Goal: Complete application form: Complete application form

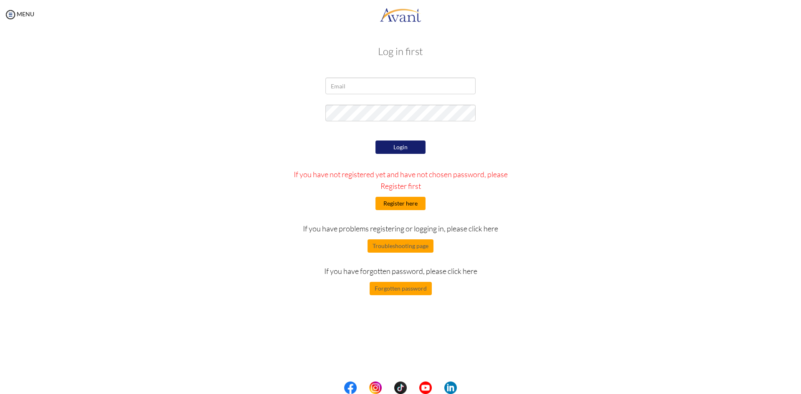
click at [402, 205] on button "Register here" at bounding box center [401, 203] width 50 height 13
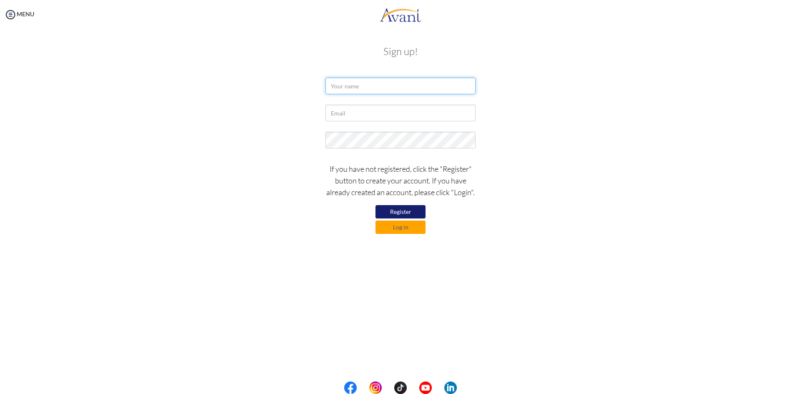
click at [384, 89] on input "text" at bounding box center [401, 86] width 150 height 17
type input "gebretsadikbayu@gmail.com"
drag, startPoint x: 410, startPoint y: 89, endPoint x: 323, endPoint y: 86, distance: 87.3
click at [323, 86] on div "gebretsadikbayu@gmail.com" at bounding box center [400, 88] width 163 height 21
click at [355, 110] on input "text" at bounding box center [401, 113] width 150 height 17
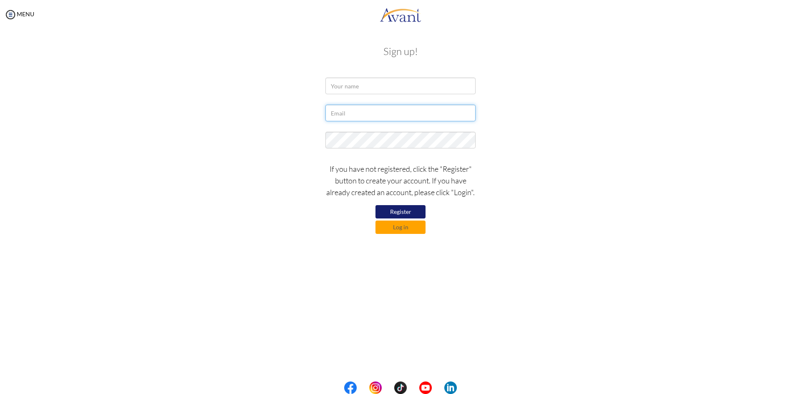
type input "gebretsadikbayu@gmail.com"
click at [364, 93] on input "text" at bounding box center [401, 86] width 150 height 17
type input "Bayu Tesfahun"
click at [404, 212] on button "Register" at bounding box center [401, 211] width 50 height 13
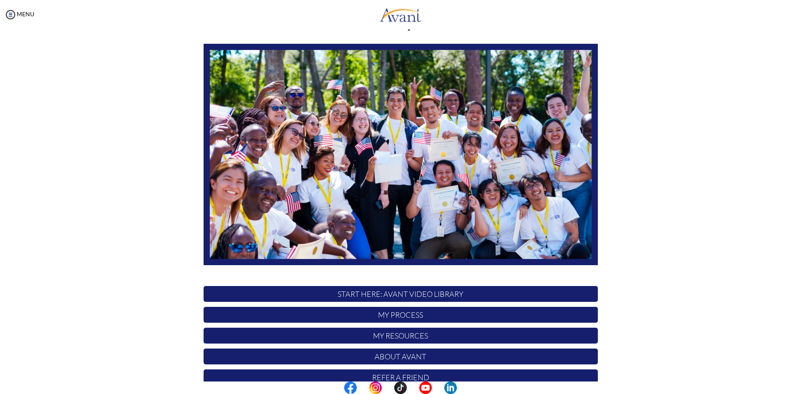
scroll to position [69, 0]
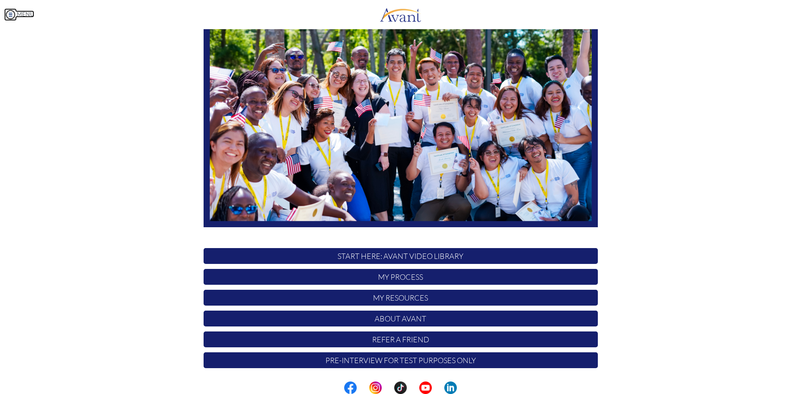
click at [17, 12] on link "MENU" at bounding box center [19, 13] width 30 height 7
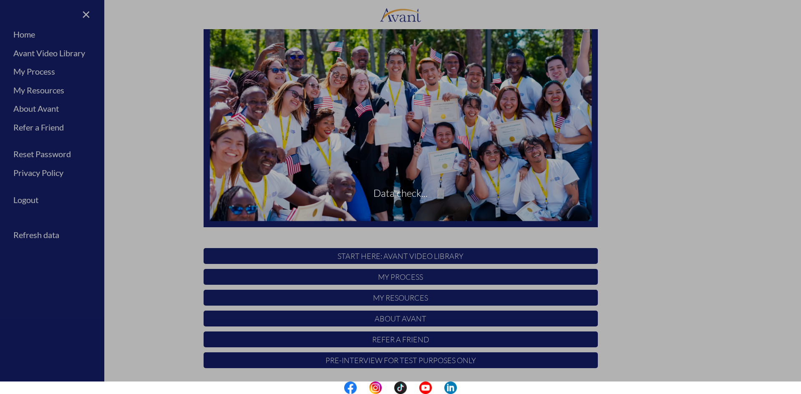
click at [395, 192] on div "Data check..." at bounding box center [401, 198] width 12 height 12
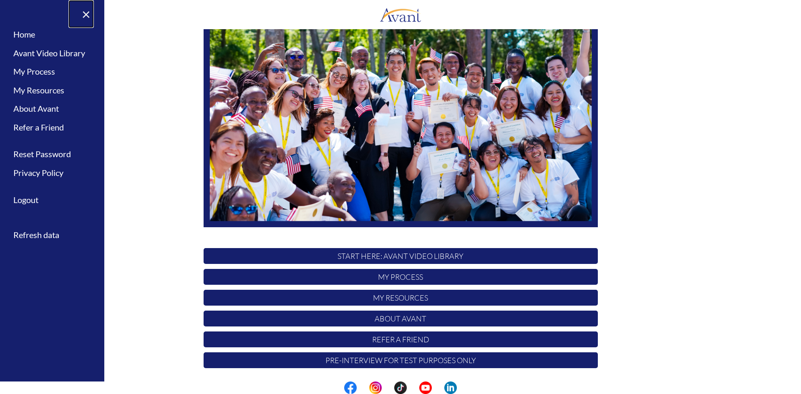
click at [89, 14] on link "×" at bounding box center [80, 14] width 25 height 28
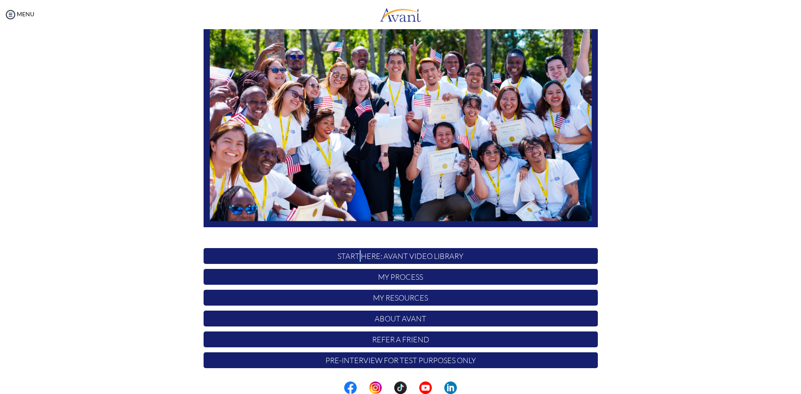
drag, startPoint x: 357, startPoint y: 257, endPoint x: 363, endPoint y: 267, distance: 11.4
click at [358, 257] on p "START HERE: Avant Video Library" at bounding box center [401, 256] width 394 height 16
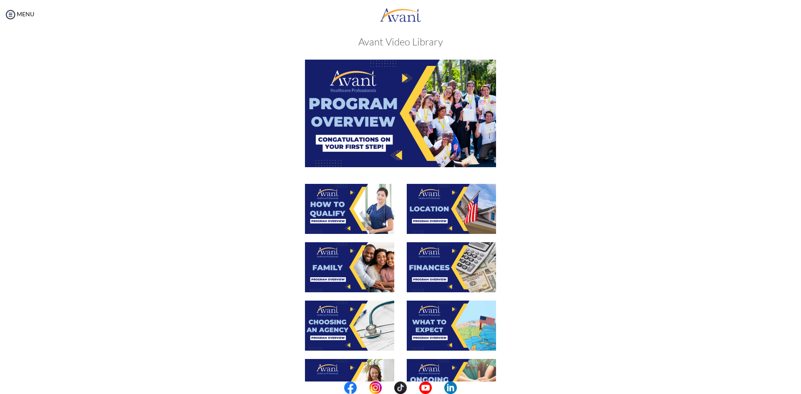
scroll to position [0, 0]
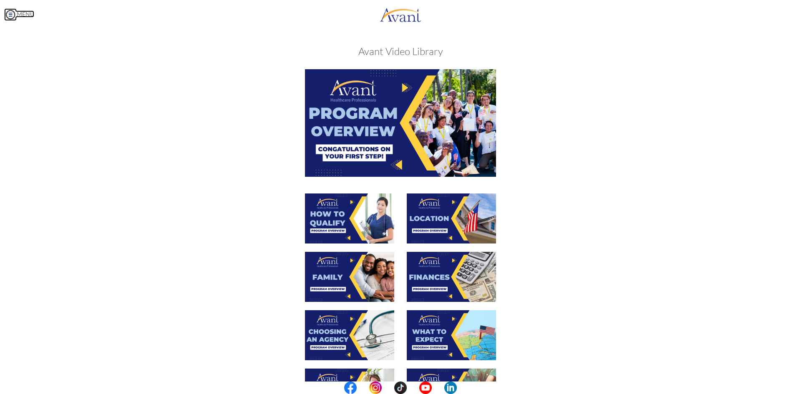
click at [18, 13] on link "MENU" at bounding box center [19, 13] width 30 height 7
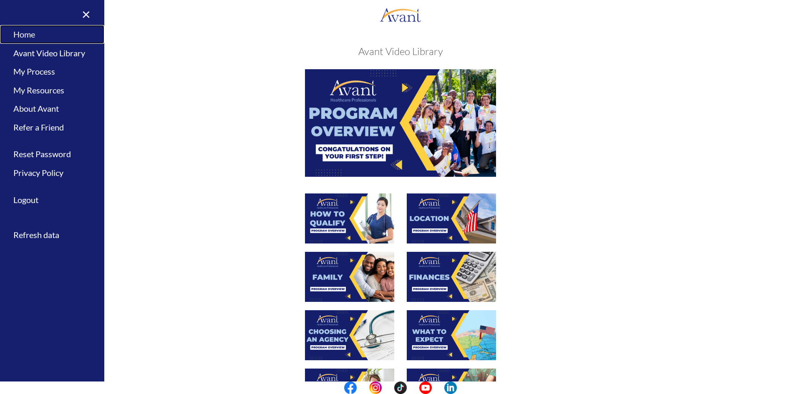
click at [29, 35] on link "Home" at bounding box center [52, 34] width 104 height 19
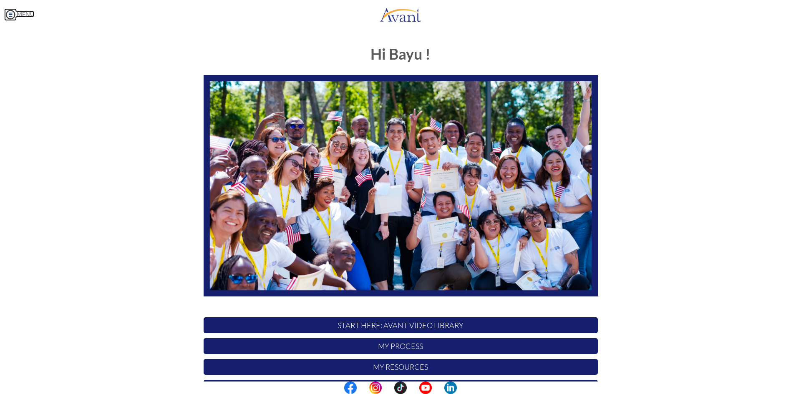
click at [25, 15] on link "MENU" at bounding box center [19, 13] width 30 height 7
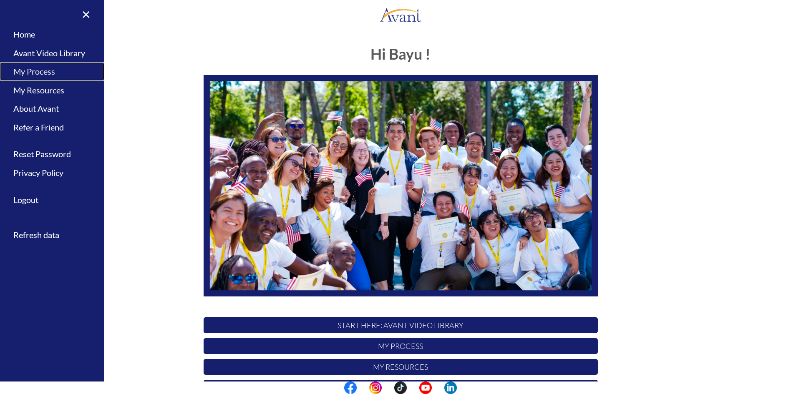
click at [35, 71] on link "My Process" at bounding box center [52, 71] width 104 height 19
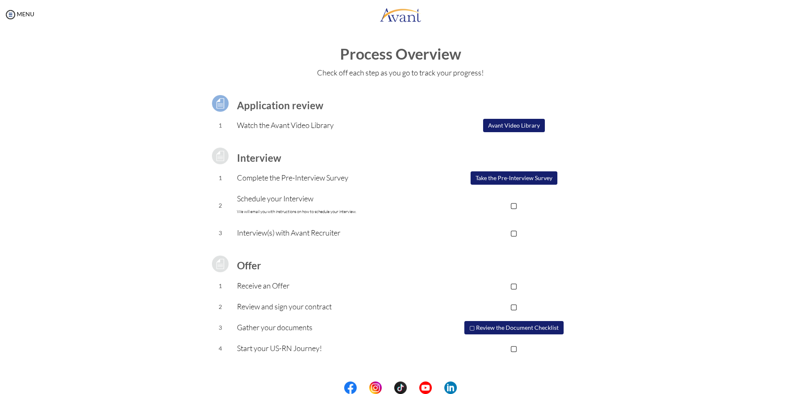
click at [520, 127] on button "Avant Video Library" at bounding box center [514, 125] width 62 height 13
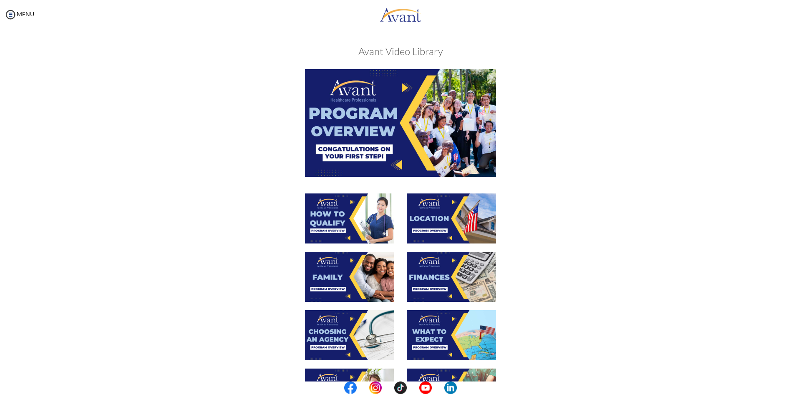
click at [369, 127] on img at bounding box center [400, 122] width 191 height 107
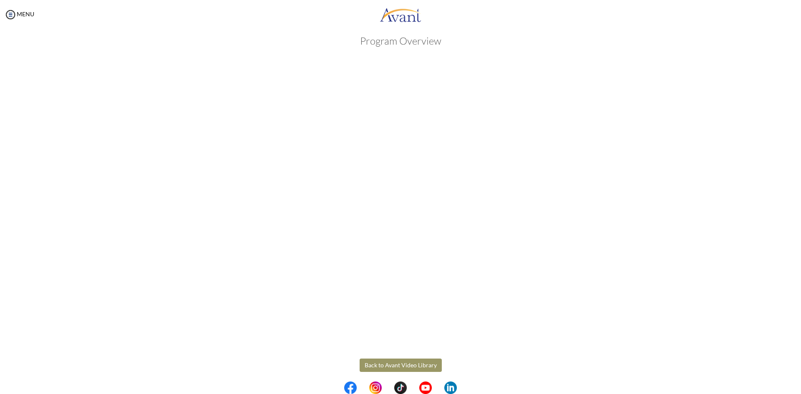
scroll to position [16, 0]
click at [412, 356] on body "Maintenance break. Please come back in 2 hours. MENU My Status What is the next…" at bounding box center [400, 197] width 801 height 394
click at [403, 359] on button "Back to Avant Video Library" at bounding box center [401, 359] width 82 height 13
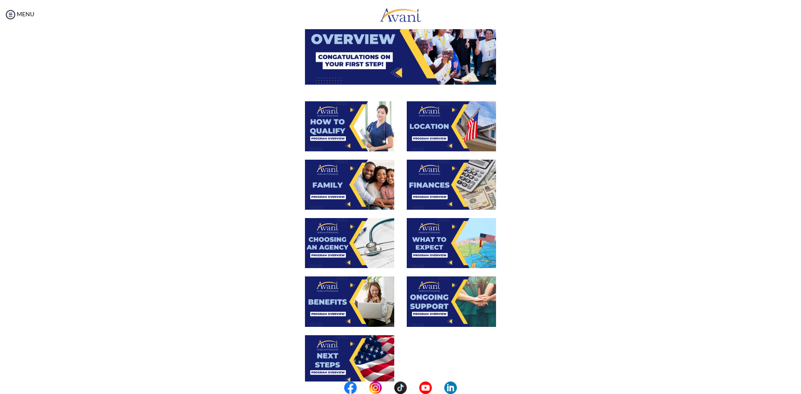
scroll to position [179, 0]
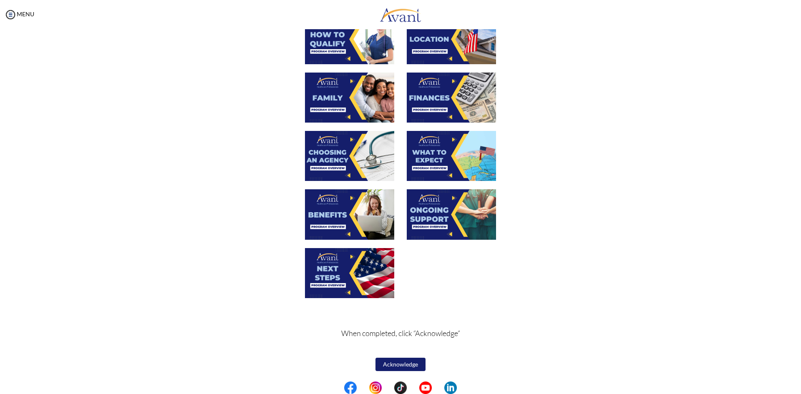
click at [396, 361] on button "Acknowledge" at bounding box center [401, 364] width 50 height 13
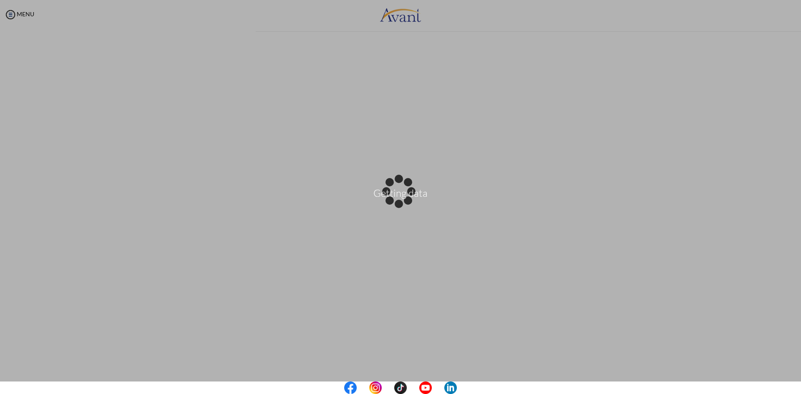
scroll to position [0, 0]
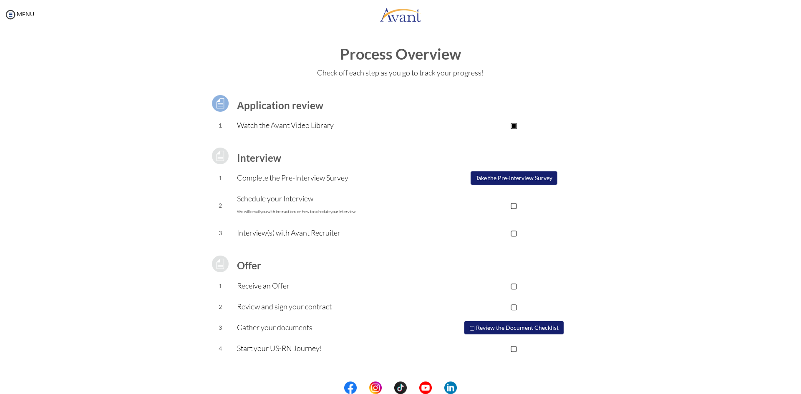
click at [505, 179] on button "Take the Pre-Interview Survey" at bounding box center [514, 178] width 87 height 13
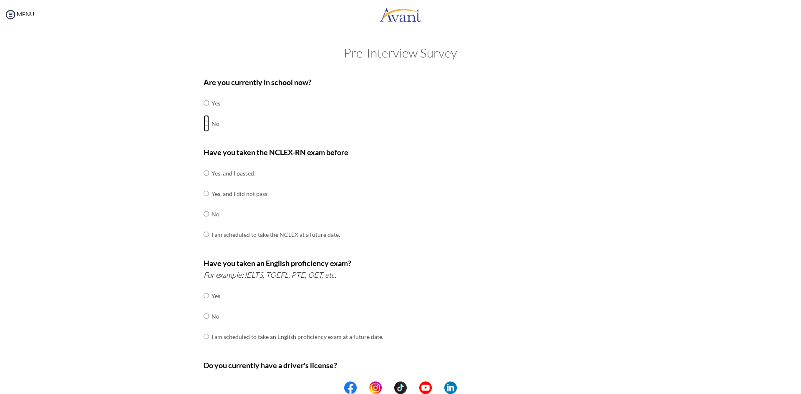
click at [205, 123] on input "radio" at bounding box center [206, 123] width 5 height 17
radio input "true"
click at [204, 217] on input "radio" at bounding box center [206, 214] width 5 height 17
radio input "true"
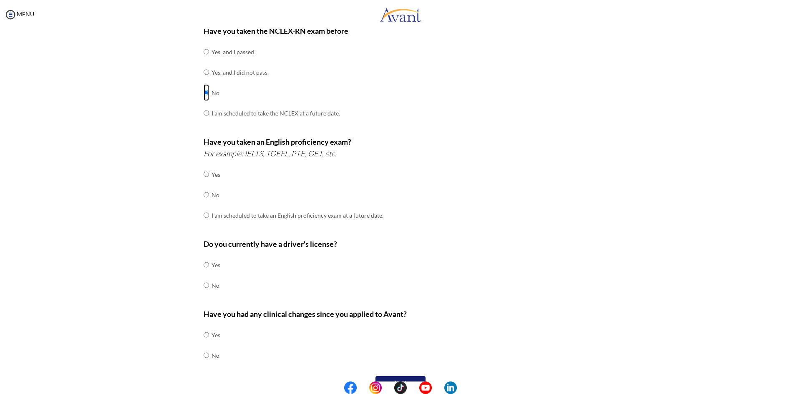
scroll to position [125, 0]
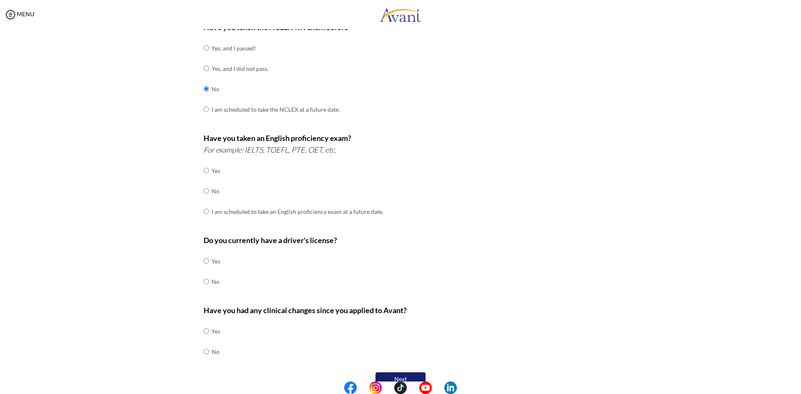
click at [199, 192] on div "Are you currently in school now? Yes No Have you taken the NCLEX-RN exam before…" at bounding box center [400, 167] width 407 height 441
click at [205, 191] on input "radio" at bounding box center [206, 191] width 5 height 17
radio input "true"
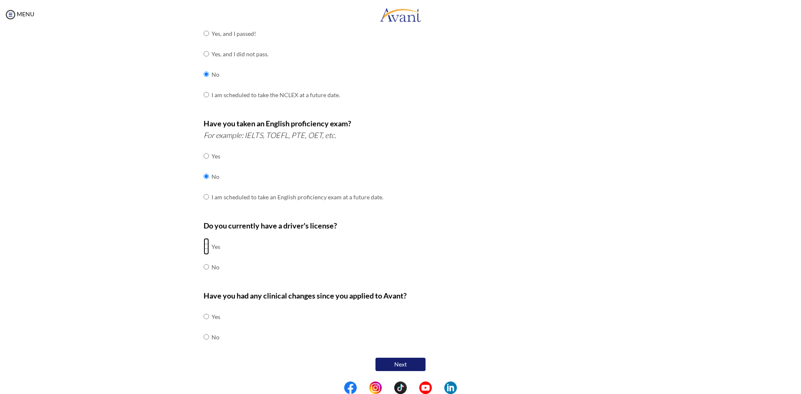
click at [204, 248] on input "radio" at bounding box center [206, 246] width 5 height 17
radio input "true"
click at [204, 336] on input "radio" at bounding box center [206, 337] width 5 height 17
radio input "true"
click at [396, 361] on button "Next" at bounding box center [401, 364] width 50 height 13
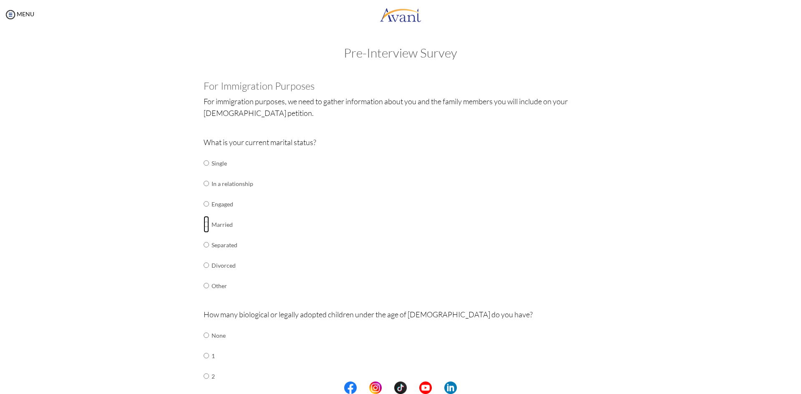
click at [204, 227] on input "radio" at bounding box center [206, 224] width 5 height 17
radio input "true"
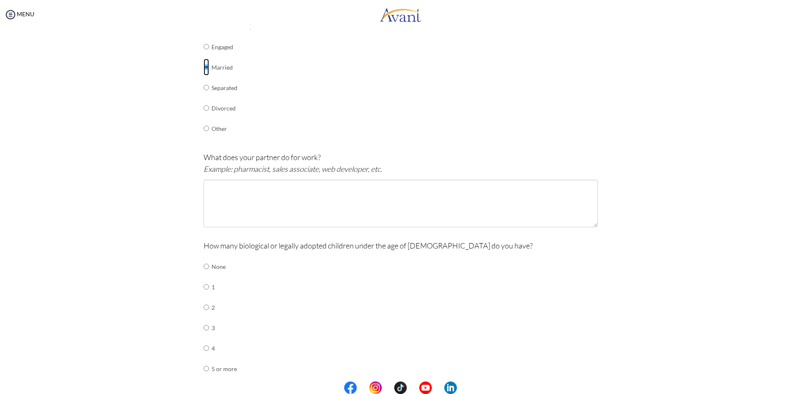
scroll to position [209, 0]
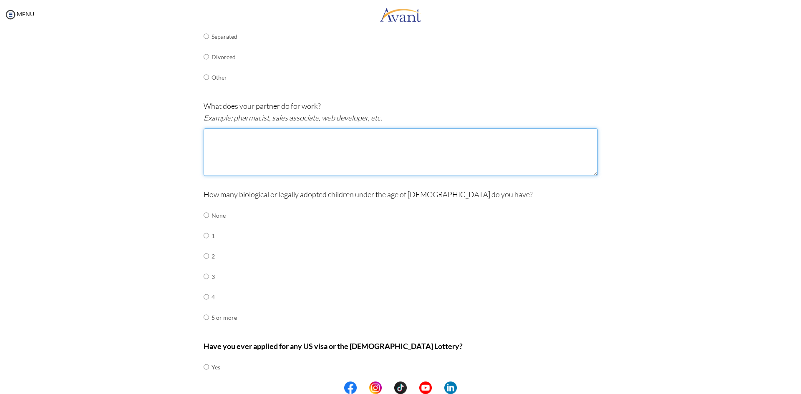
click at [301, 143] on textarea at bounding box center [401, 153] width 394 height 48
type textarea "Marketing manager"
click at [172, 139] on div "Are you currently in school now? Yes No Have you taken the NCLEX-RN exam before…" at bounding box center [400, 144] width 488 height 560
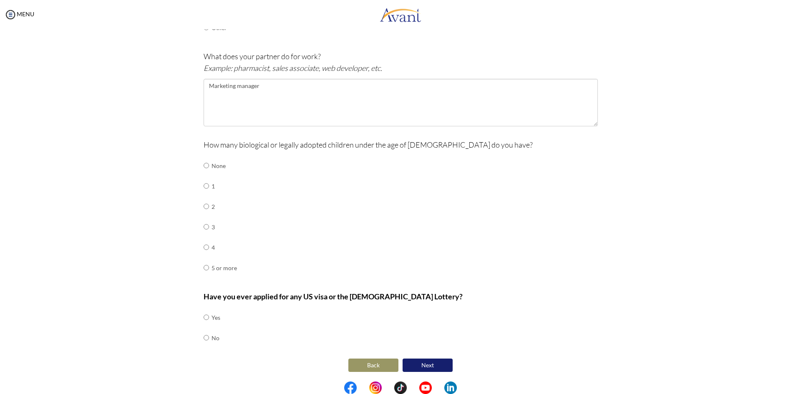
scroll to position [259, 0]
click at [204, 185] on input "radio" at bounding box center [206, 185] width 5 height 17
radio input "true"
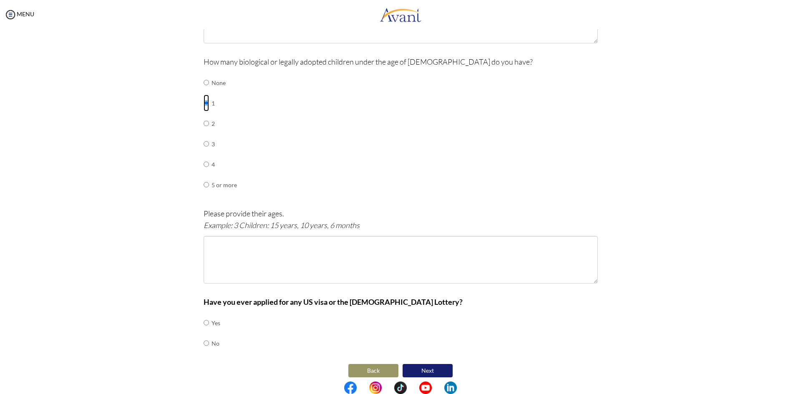
scroll to position [348, 0]
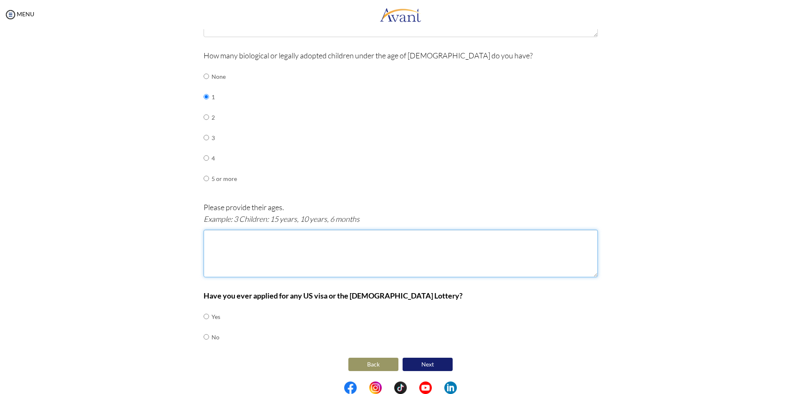
click at [275, 245] on textarea at bounding box center [401, 254] width 394 height 48
type textarea "4 years"
click at [165, 245] on div "Are you currently in school now? Yes No Have you taken the NCLEX-RN exam before…" at bounding box center [400, 49] width 488 height 649
click at [204, 338] on input "radio" at bounding box center [206, 337] width 5 height 17
radio input "true"
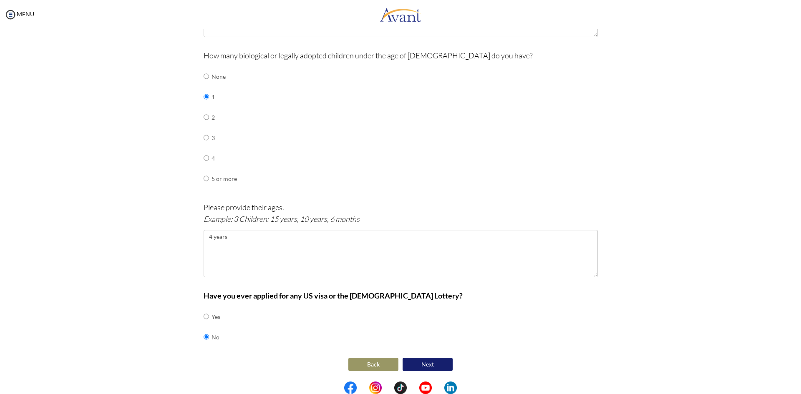
click at [427, 363] on button "Next" at bounding box center [428, 364] width 50 height 13
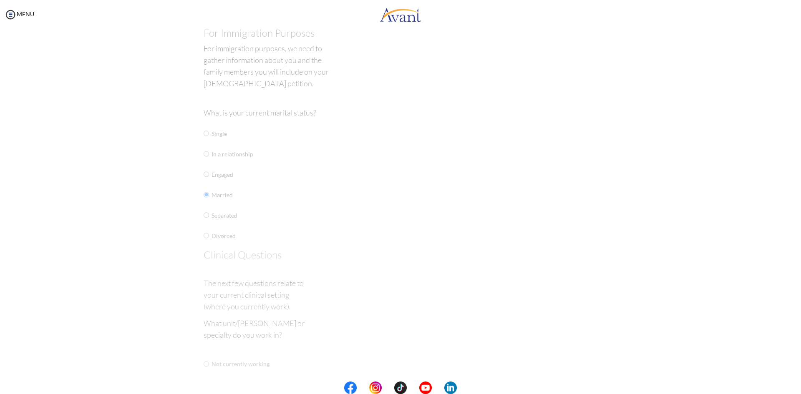
scroll to position [0, 0]
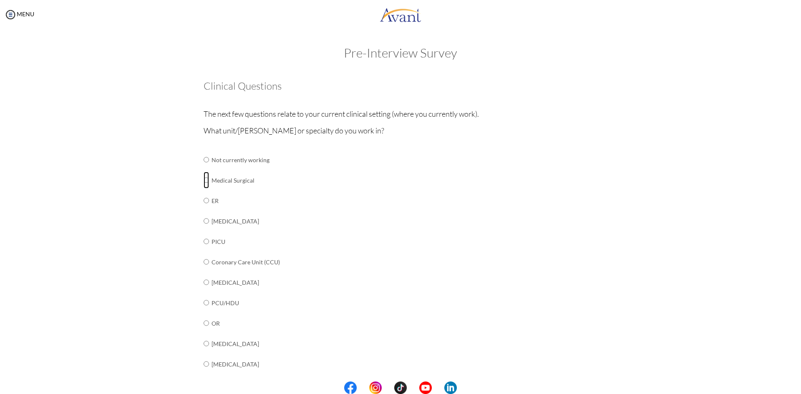
click at [204, 182] on input "radio" at bounding box center [206, 180] width 5 height 17
radio input "true"
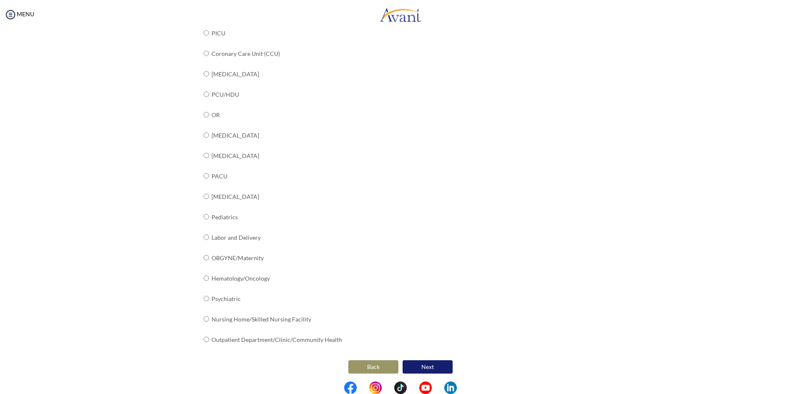
scroll to position [211, 0]
click at [429, 367] on button "Next" at bounding box center [428, 364] width 50 height 13
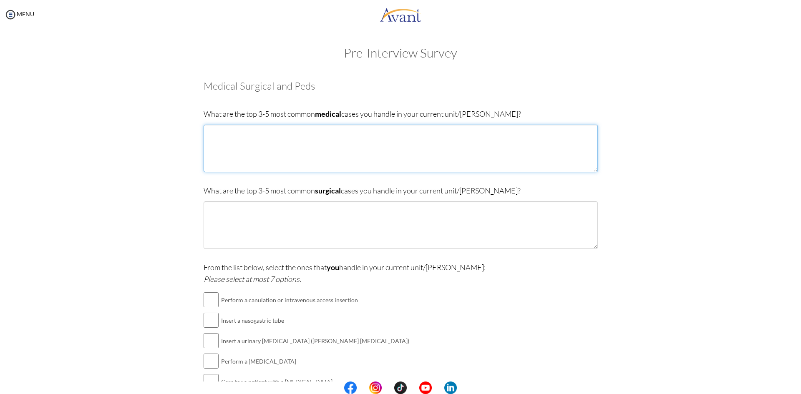
click at [423, 139] on textarea at bounding box center [401, 149] width 394 height 48
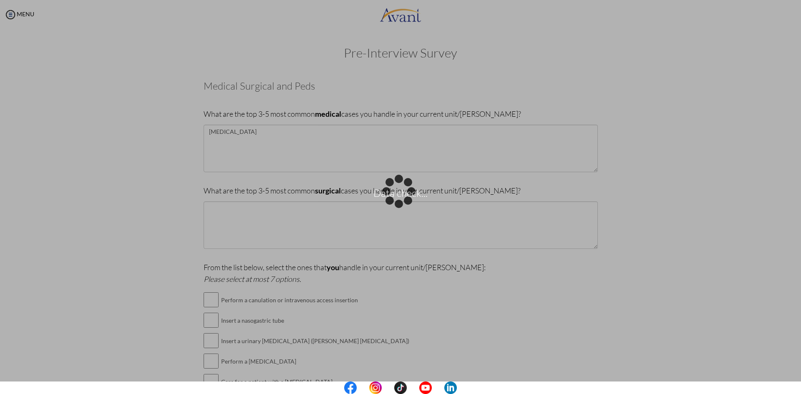
click at [395, 192] on div "Data check..." at bounding box center [401, 198] width 12 height 12
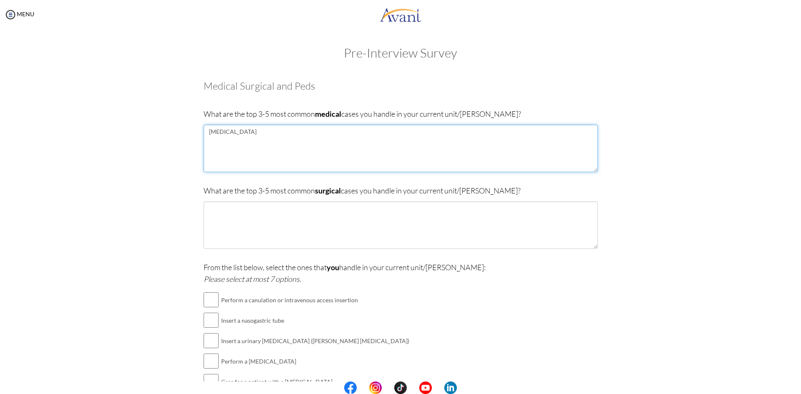
click at [271, 155] on textarea "[MEDICAL_DATA]" at bounding box center [401, 149] width 394 height 48
click at [255, 154] on textarea "[MEDICAL_DATA] sever [MEDICAL_DATA]" at bounding box center [401, 149] width 394 height 48
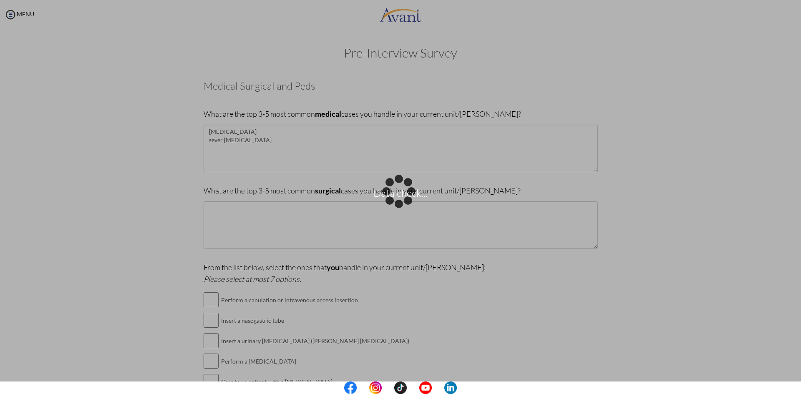
click at [395, 192] on div "Data check..." at bounding box center [401, 198] width 12 height 12
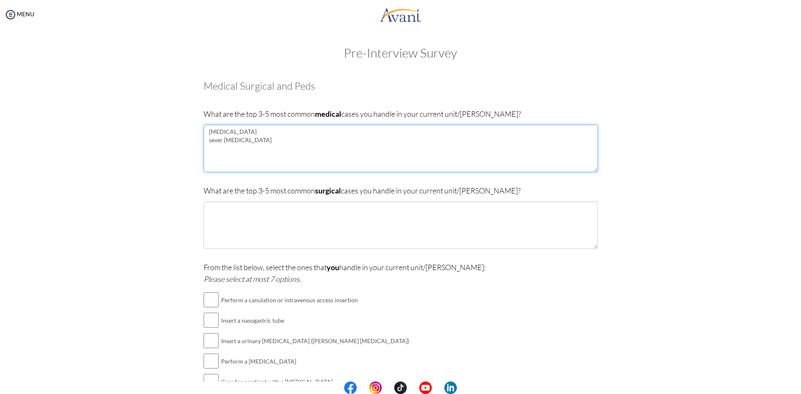
click at [278, 158] on textarea "[MEDICAL_DATA] sever [MEDICAL_DATA]" at bounding box center [401, 149] width 394 height 48
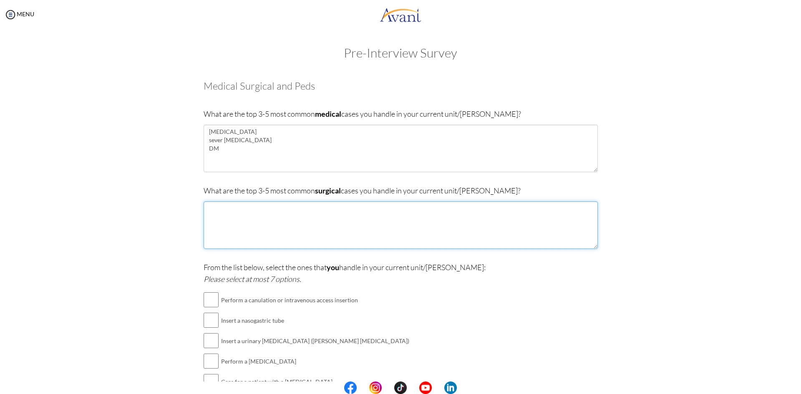
click at [236, 213] on textarea at bounding box center [401, 226] width 394 height 48
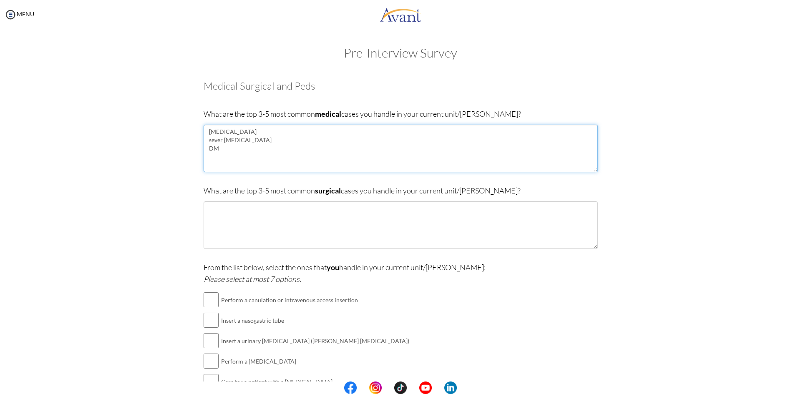
click at [221, 157] on textarea "[MEDICAL_DATA] sever [MEDICAL_DATA] DM" at bounding box center [401, 149] width 394 height 48
type textarea "[MEDICAL_DATA] sever [MEDICAL_DATA] DM [MEDICAL_DATA]"
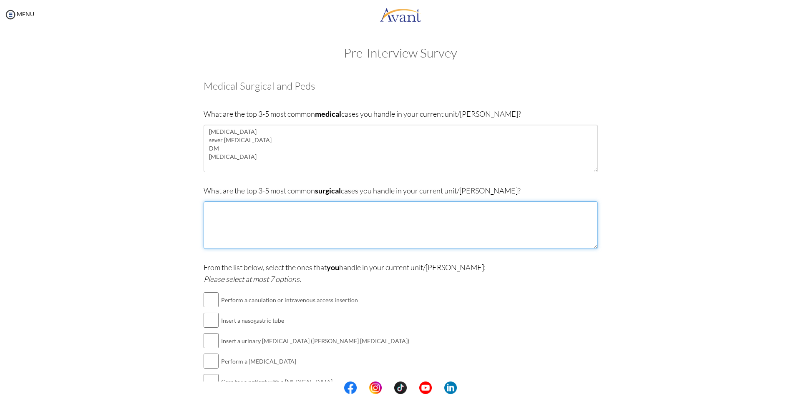
click at [215, 222] on textarea at bounding box center [401, 226] width 394 height 48
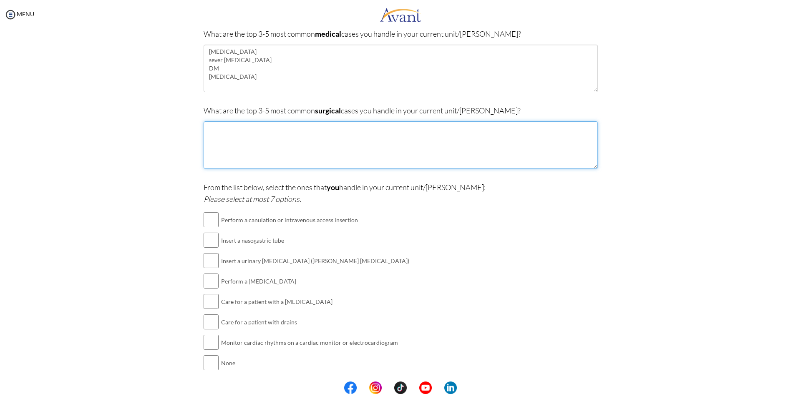
scroll to position [83, 0]
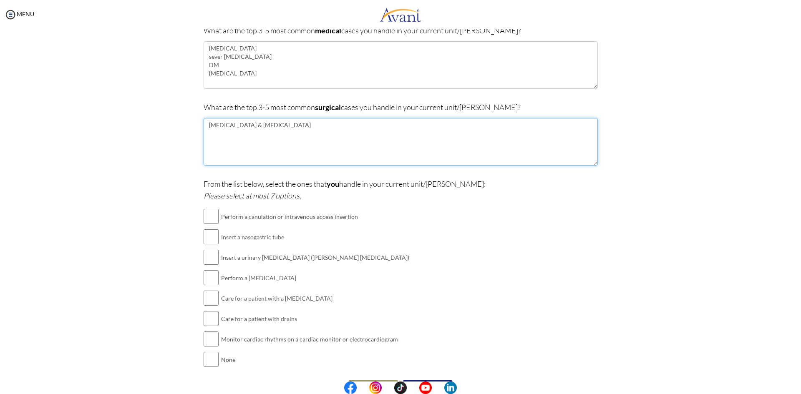
drag, startPoint x: 254, startPoint y: 129, endPoint x: 236, endPoint y: 139, distance: 20.4
click at [236, 139] on textarea "[MEDICAL_DATA] & [MEDICAL_DATA]" at bounding box center [401, 142] width 394 height 48
click at [261, 141] on textarea "[MEDICAL_DATA] & [MEDICAL_DATA]" at bounding box center [401, 142] width 394 height 48
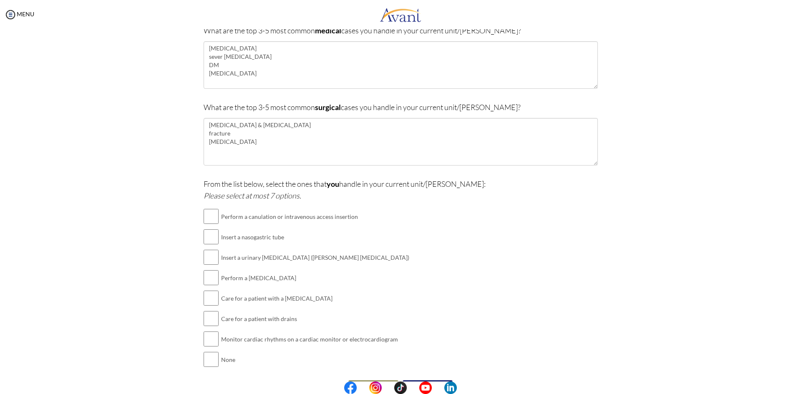
click at [270, 152] on body "Maintenance break. Please come back in 2 hours. MENU My Status What is the next…" at bounding box center [400, 197] width 801 height 394
click at [223, 155] on textarea "[MEDICAL_DATA] & [MEDICAL_DATA] fracture [MEDICAL_DATA]" at bounding box center [401, 142] width 394 height 48
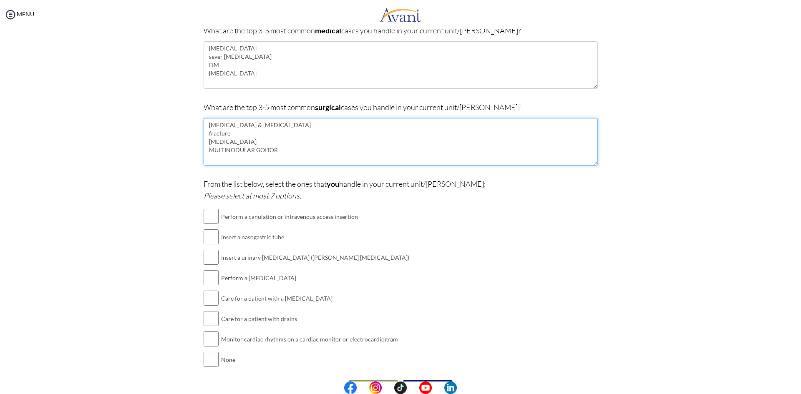
drag, startPoint x: 223, startPoint y: 155, endPoint x: 204, endPoint y: 154, distance: 18.4
click at [204, 154] on textarea "[MEDICAL_DATA] & [MEDICAL_DATA] fracture [MEDICAL_DATA] MULTINODULAR GOITOR" at bounding box center [401, 142] width 394 height 48
click at [255, 156] on textarea "[MEDICAL_DATA] & [MEDICAL_DATA] fracture [MEDICAL_DATA] [MEDICAL_DATA]" at bounding box center [401, 142] width 394 height 48
drag, startPoint x: 249, startPoint y: 151, endPoint x: 230, endPoint y: 158, distance: 20.5
click at [230, 158] on textarea "[MEDICAL_DATA] & [MEDICAL_DATA] fracture [MEDICAL_DATA] [MEDICAL_DATA]" at bounding box center [401, 142] width 394 height 48
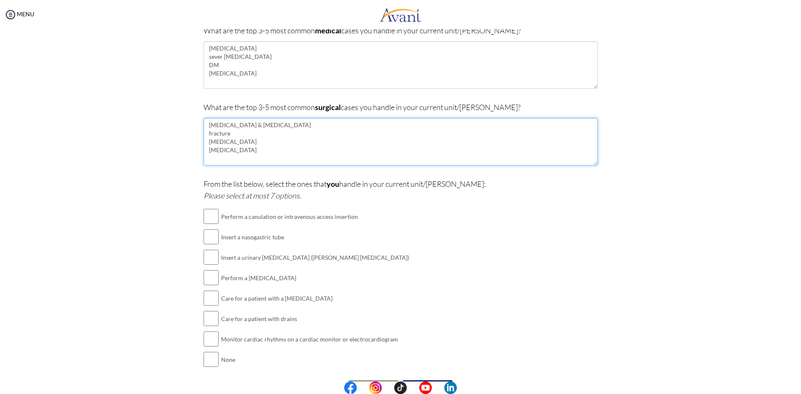
click at [215, 154] on textarea "[MEDICAL_DATA] & [MEDICAL_DATA] fracture [MEDICAL_DATA] [MEDICAL_DATA]" at bounding box center [401, 142] width 394 height 48
click at [290, 148] on textarea "[MEDICAL_DATA] & [MEDICAL_DATA] fracture [MEDICAL_DATA] multi [MEDICAL_DATA]" at bounding box center [401, 142] width 394 height 48
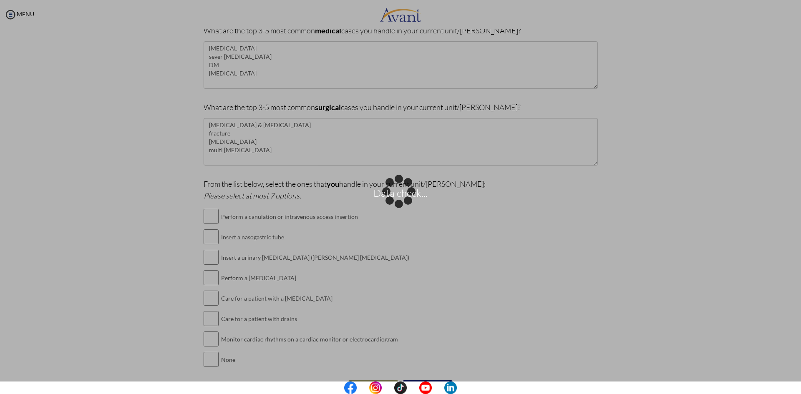
click at [395, 192] on div "Data check..." at bounding box center [401, 198] width 12 height 12
click at [267, 154] on textarea "[MEDICAL_DATA] & [MEDICAL_DATA] fracture [MEDICAL_DATA] multi [MEDICAL_DATA]" at bounding box center [401, 142] width 394 height 48
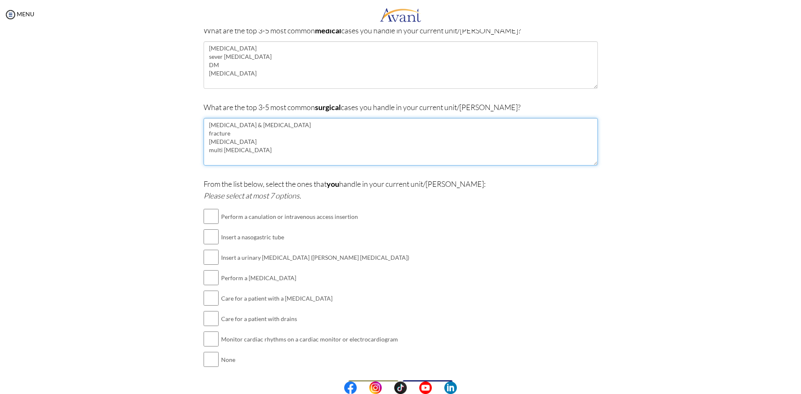
click at [267, 154] on textarea "[MEDICAL_DATA] & [MEDICAL_DATA] fracture [MEDICAL_DATA] multi [MEDICAL_DATA]" at bounding box center [401, 142] width 394 height 48
paste textarea "[MEDICAL_DATA]"
click at [251, 154] on textarea "[MEDICAL_DATA] & [MEDICAL_DATA] fracture [MEDICAL_DATA] multi [MEDICAL_DATA] [M…" at bounding box center [401, 142] width 394 height 48
click at [296, 151] on textarea "[MEDICAL_DATA] & [MEDICAL_DATA] fracture [MEDICAL_DATA] multi [MEDICAL_DATA]" at bounding box center [401, 142] width 394 height 48
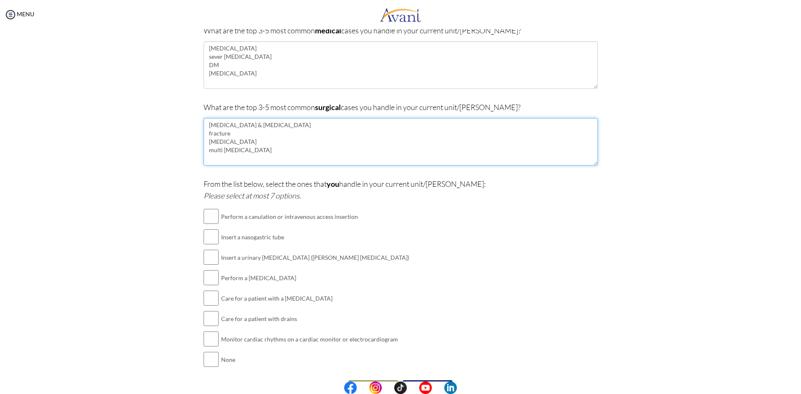
click at [224, 163] on textarea "[MEDICAL_DATA] & [MEDICAL_DATA] fracture [MEDICAL_DATA] multi [MEDICAL_DATA]" at bounding box center [401, 142] width 394 height 48
type textarea "[MEDICAL_DATA] & [MEDICAL_DATA] fracture [MEDICAL_DATA] multi [MEDICAL_DATA]"
click at [151, 162] on div "Pre-Interview Survey Are you currently in school now? Yes No Have you taken the…" at bounding box center [400, 199] width 785 height 475
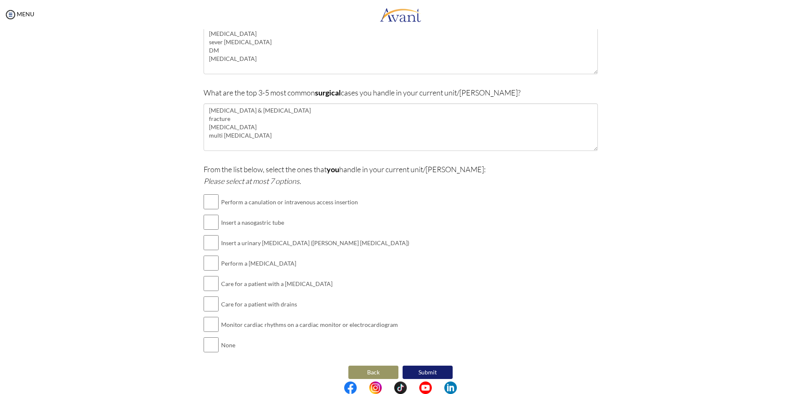
scroll to position [106, 0]
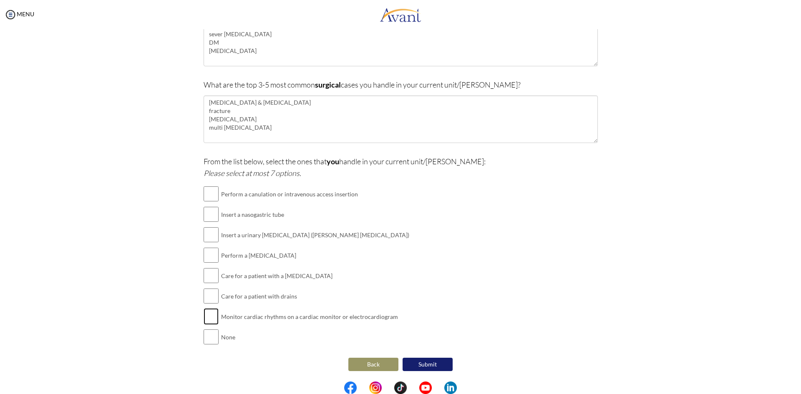
click at [213, 318] on input "checkbox" at bounding box center [211, 316] width 15 height 17
checkbox input "true"
click at [212, 297] on input "checkbox" at bounding box center [211, 296] width 15 height 17
checkbox input "true"
click at [219, 139] on textarea "[MEDICAL_DATA] & [MEDICAL_DATA] fracture [MEDICAL_DATA] multi [MEDICAL_DATA]" at bounding box center [401, 120] width 394 height 48
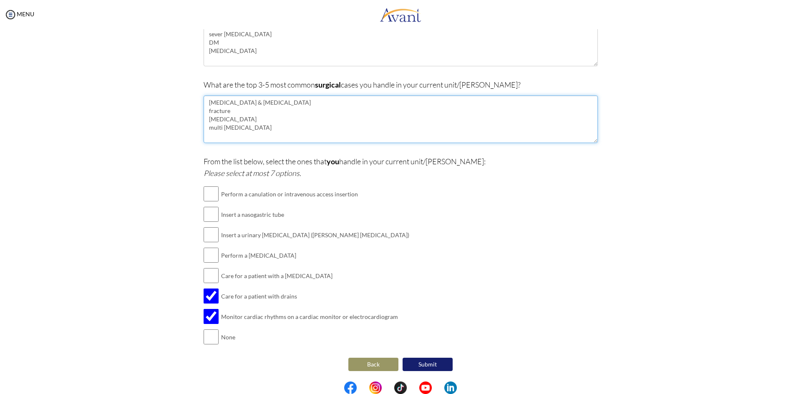
click at [270, 134] on textarea "[MEDICAL_DATA] & [MEDICAL_DATA] fracture [MEDICAL_DATA] multi [MEDICAL_DATA]" at bounding box center [401, 120] width 394 height 48
type textarea "[MEDICAL_DATA] & [MEDICAL_DATA] fracture [MEDICAL_DATA] multi [MEDICAL_DATA] BPH"
click at [209, 255] on input "checkbox" at bounding box center [211, 255] width 15 height 17
checkbox input "true"
click at [210, 274] on input "checkbox" at bounding box center [211, 275] width 15 height 17
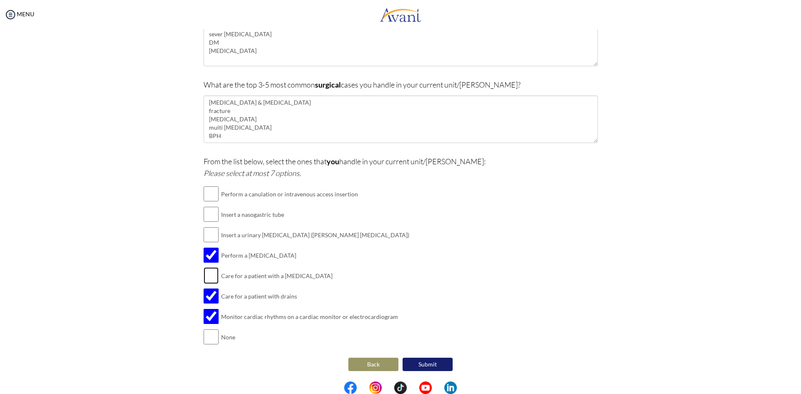
checkbox input "true"
click at [210, 217] on input "checkbox" at bounding box center [211, 214] width 15 height 17
checkbox input "true"
click at [205, 195] on input "checkbox" at bounding box center [211, 194] width 15 height 17
checkbox input "true"
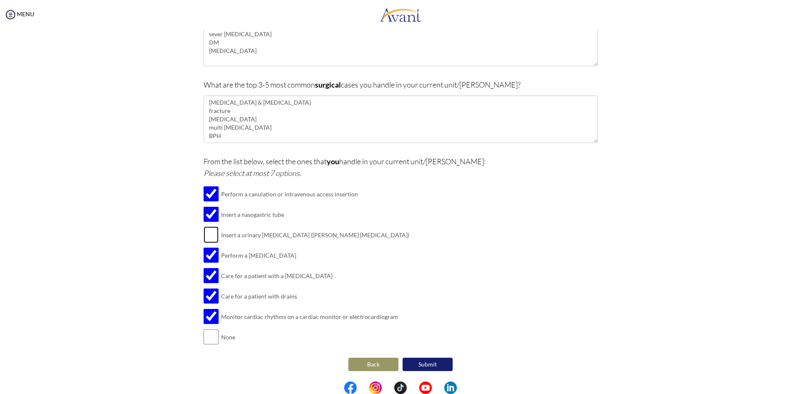
click at [209, 238] on input "checkbox" at bounding box center [211, 235] width 15 height 17
checkbox input "true"
click at [426, 361] on button "Submit" at bounding box center [428, 364] width 50 height 13
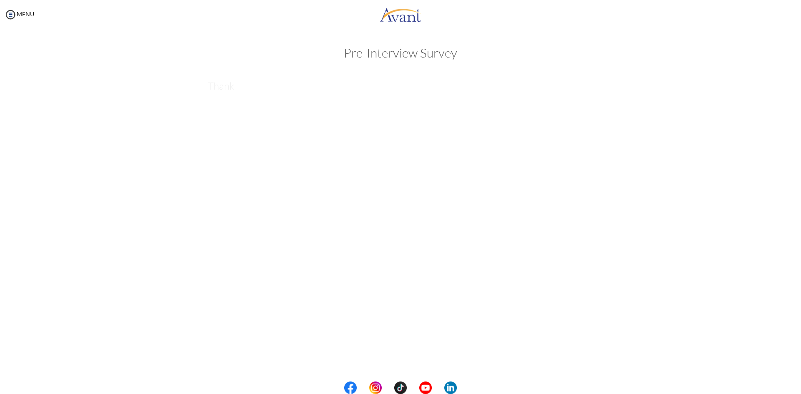
scroll to position [0, 0]
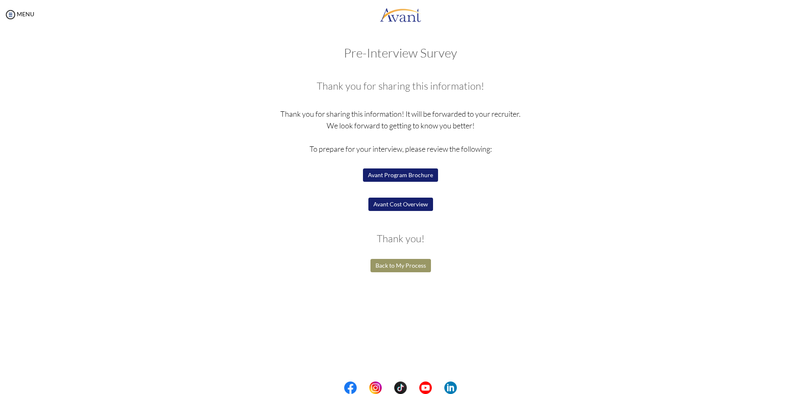
click at [404, 265] on button "Back to My Process" at bounding box center [401, 265] width 61 height 13
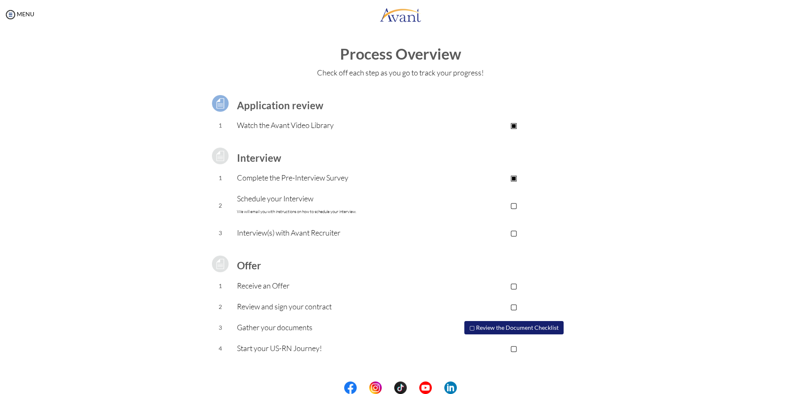
click at [515, 207] on p "▢" at bounding box center [513, 205] width 167 height 12
click at [515, 206] on p "▣" at bounding box center [513, 205] width 167 height 12
click at [516, 207] on p "▢" at bounding box center [513, 205] width 167 height 12
click at [497, 329] on button "▢ Review the Document Checklist" at bounding box center [513, 327] width 99 height 13
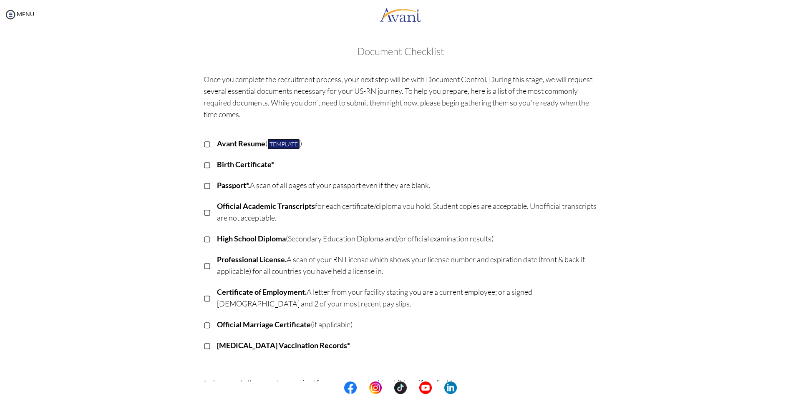
click at [280, 144] on link "Template" at bounding box center [283, 144] width 33 height 11
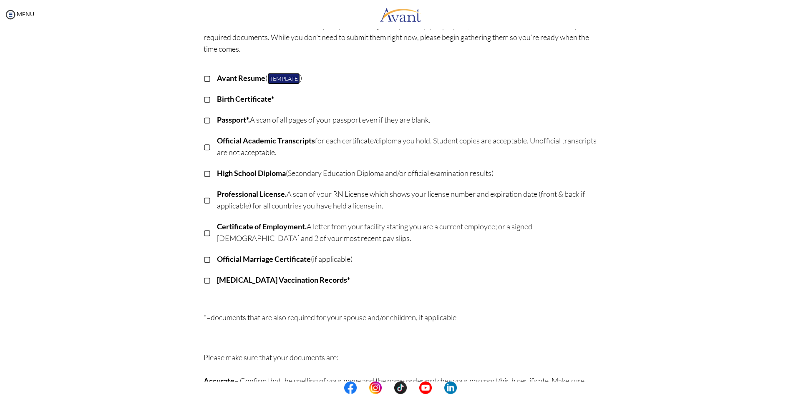
scroll to position [35, 0]
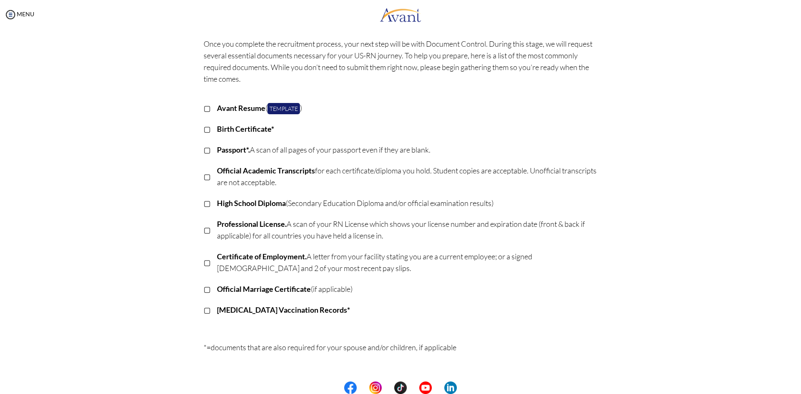
click at [20, 10] on div "MENU" at bounding box center [17, 197] width 34 height 394
click at [13, 13] on img at bounding box center [10, 14] width 13 height 13
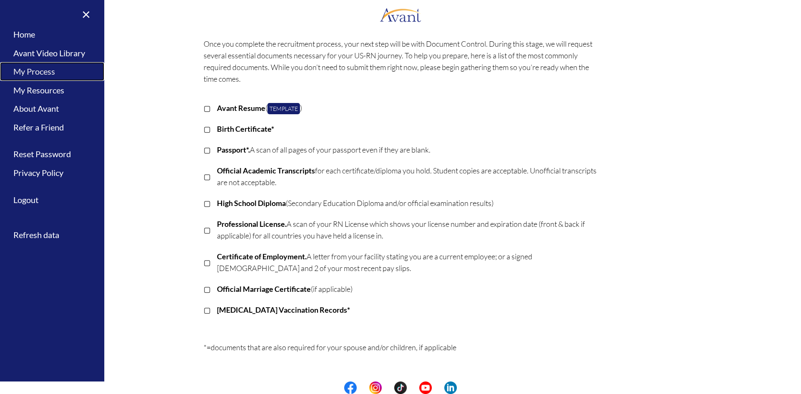
click at [42, 67] on link "My Process" at bounding box center [52, 71] width 104 height 19
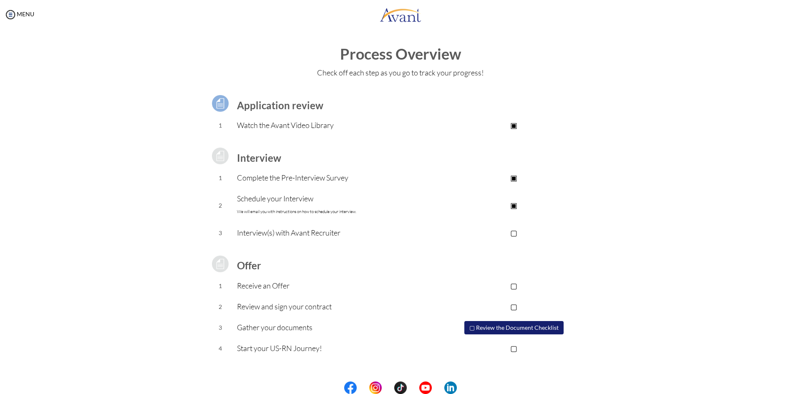
click at [513, 234] on p "▢" at bounding box center [513, 233] width 167 height 12
click at [517, 285] on p "▢" at bounding box center [513, 286] width 167 height 12
click at [517, 307] on p "▢" at bounding box center [513, 307] width 167 height 12
click at [517, 346] on p "▢" at bounding box center [513, 349] width 167 height 12
click at [301, 118] on td "Watch the Avant Video Library" at bounding box center [333, 125] width 193 height 21
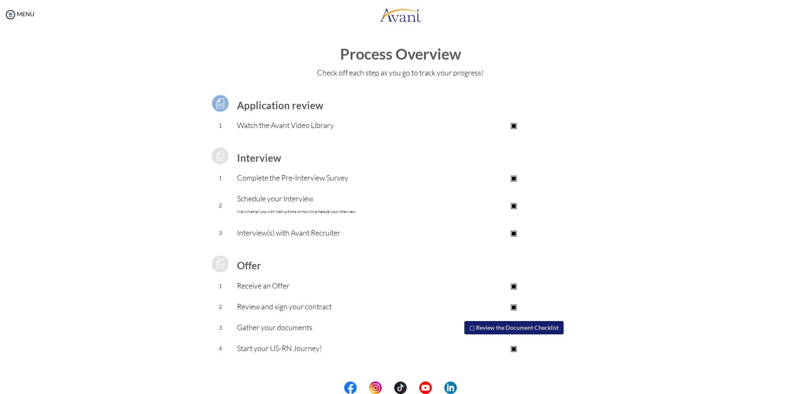
click at [212, 105] on img at bounding box center [220, 103] width 21 height 21
click at [263, 209] on p "Schedule your Interview We will email you with instructions on how to schedule …" at bounding box center [333, 205] width 193 height 25
click at [267, 238] on p "Interview(s) with Avant Recruiter" at bounding box center [333, 233] width 193 height 12
click at [28, 13] on link "MENU" at bounding box center [19, 13] width 30 height 7
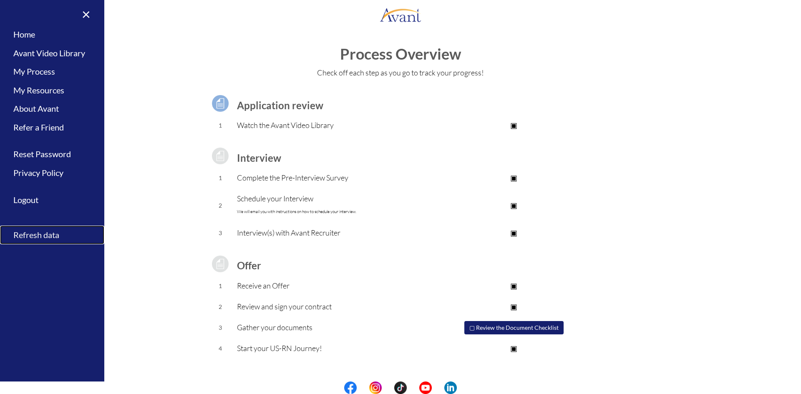
click at [33, 235] on link "Refresh data" at bounding box center [52, 235] width 104 height 19
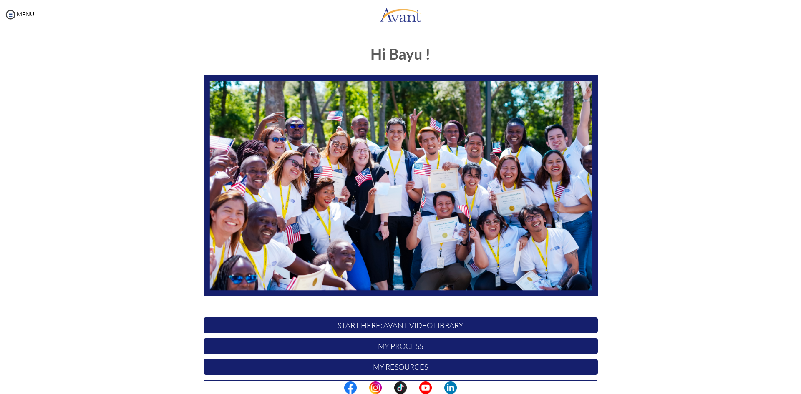
scroll to position [69, 0]
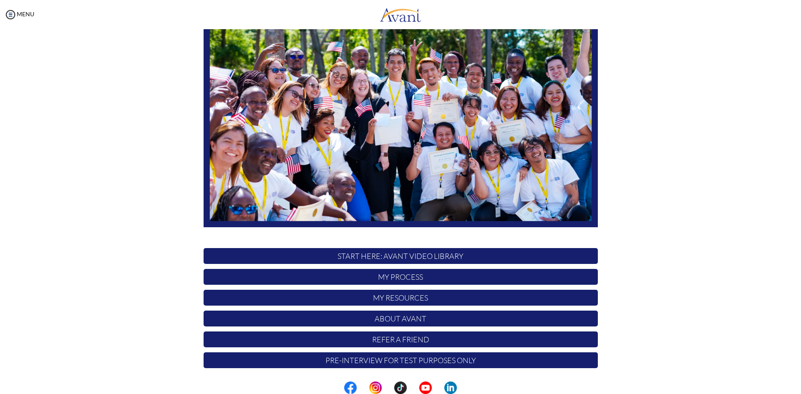
click at [411, 275] on p "My Process" at bounding box center [401, 277] width 394 height 16
